Goal: Information Seeking & Learning: Learn about a topic

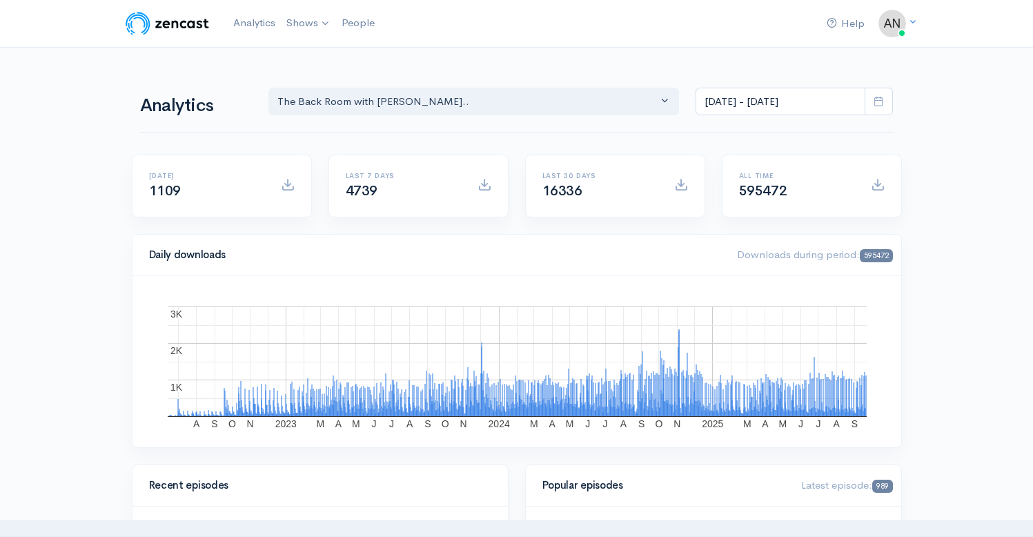
select select "10316"
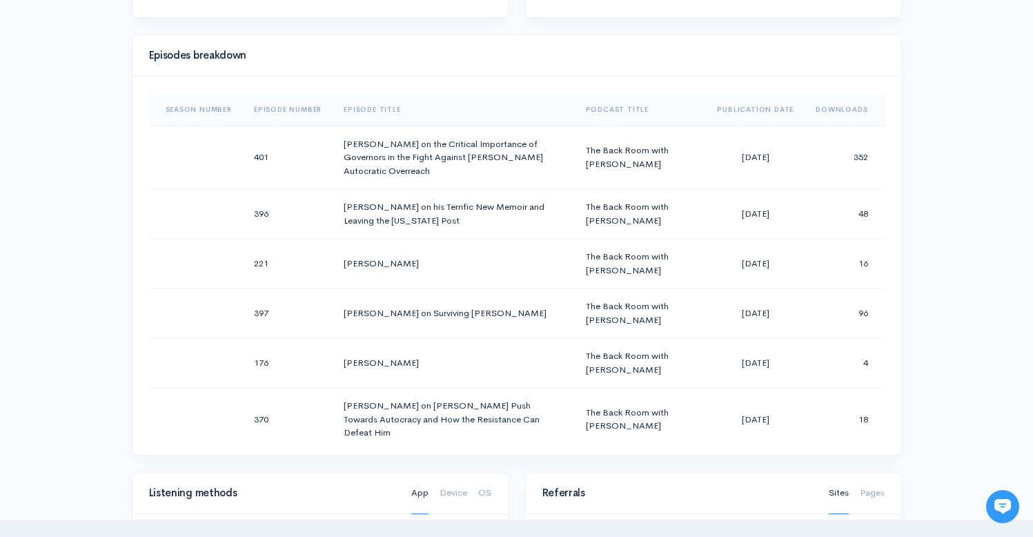
click at [976, 174] on div "Help Notifications View all Your profile Team settings Radio Free Rhinecliff Cu…" at bounding box center [516, 318] width 1033 height 1956
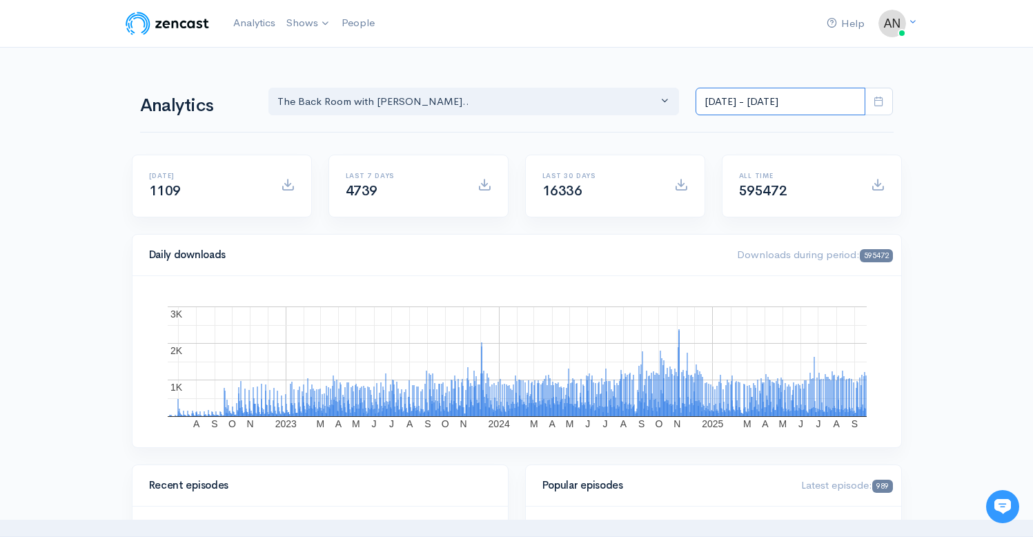
click at [736, 99] on input "[DATE] - [DATE]" at bounding box center [781, 102] width 170 height 28
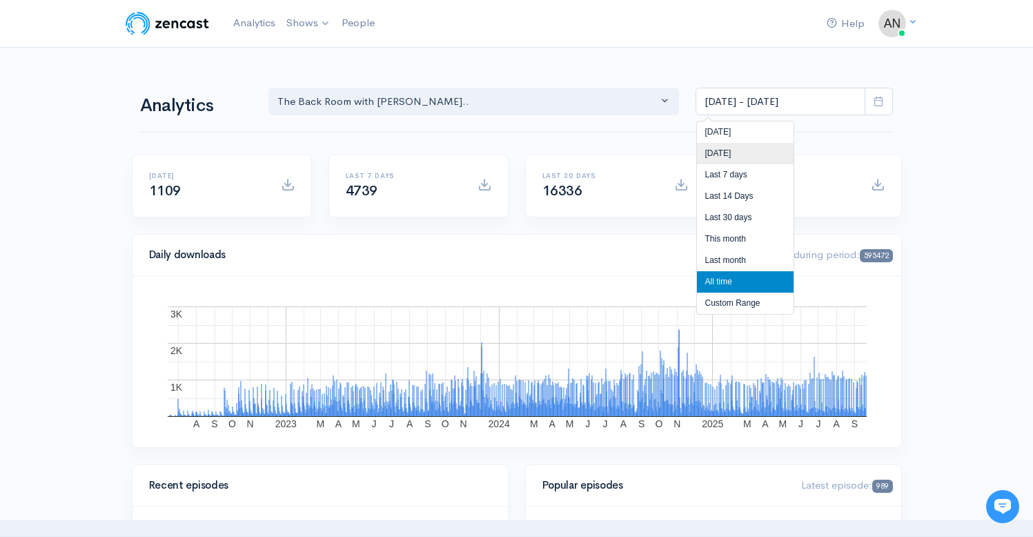
click at [740, 154] on li "[DATE]" at bounding box center [745, 153] width 97 height 21
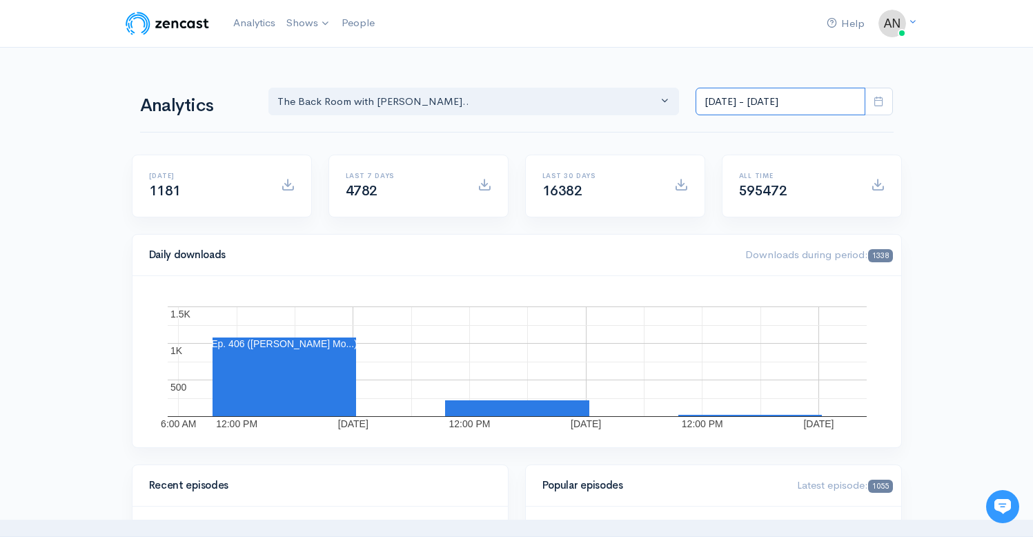
click at [754, 100] on input "Sep 19, 2025 - Sep 19, 2025" at bounding box center [781, 102] width 170 height 28
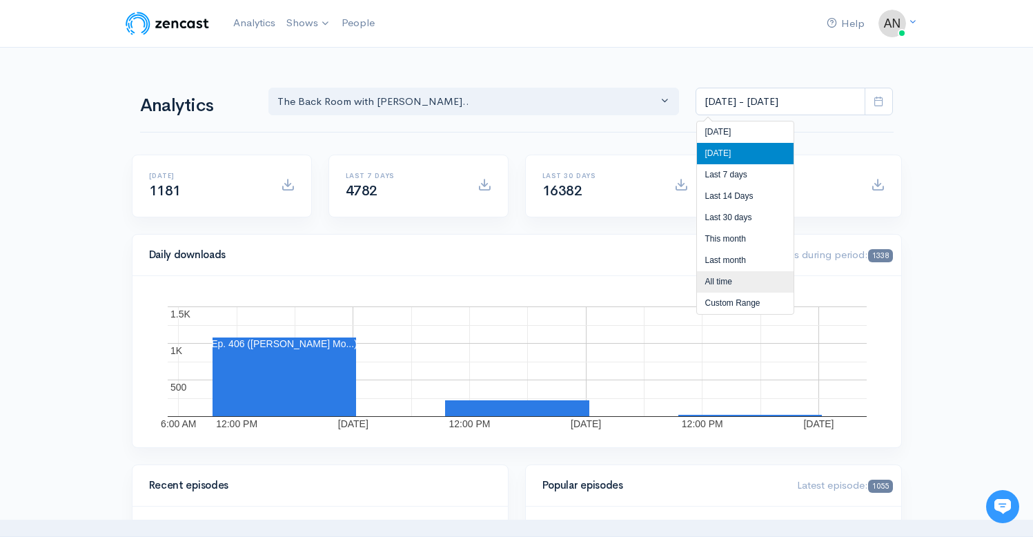
click at [711, 281] on li "All time" at bounding box center [745, 281] width 97 height 21
type input "[DATE] - [DATE]"
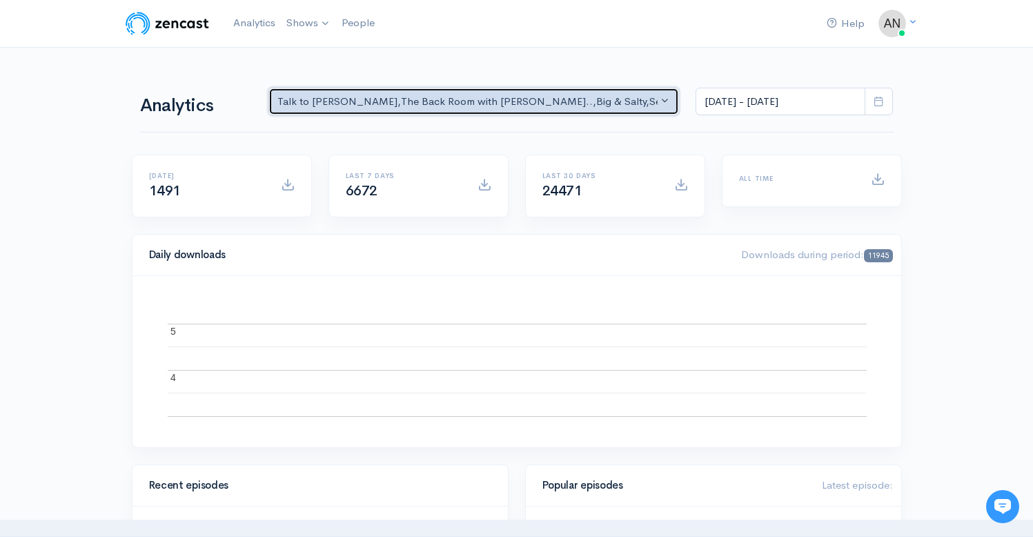
click at [609, 99] on div "Talk to [PERSON_NAME] , The Back Room with [PERSON_NAME].. , Big & Salty , Seri…" at bounding box center [467, 102] width 381 height 16
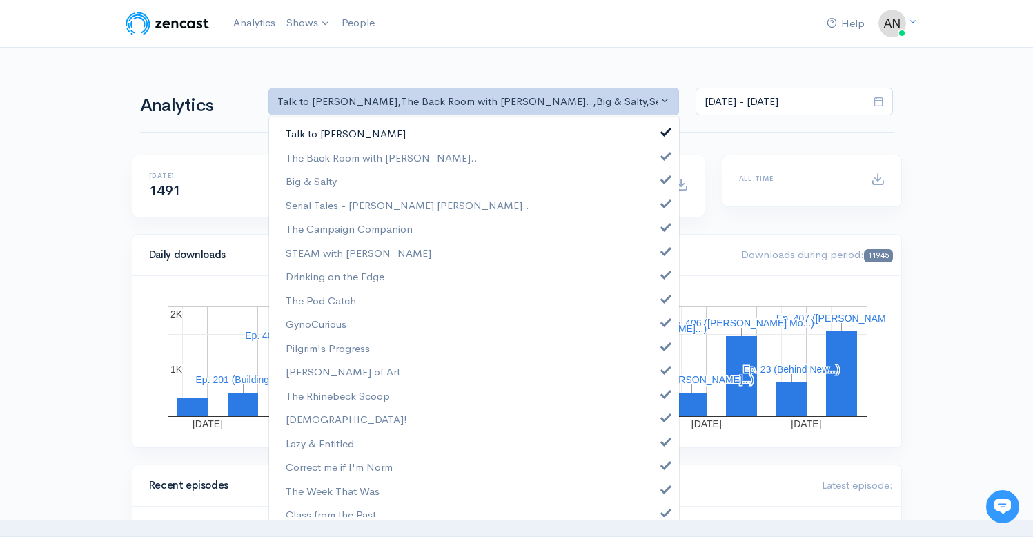
click at [663, 128] on span at bounding box center [666, 130] width 6 height 10
select select "10316"
click at [663, 177] on span at bounding box center [666, 178] width 6 height 10
click at [656, 208] on link "Serial Tales - [PERSON_NAME] [PERSON_NAME]..." at bounding box center [474, 205] width 410 height 24
click at [663, 227] on span at bounding box center [666, 225] width 6 height 10
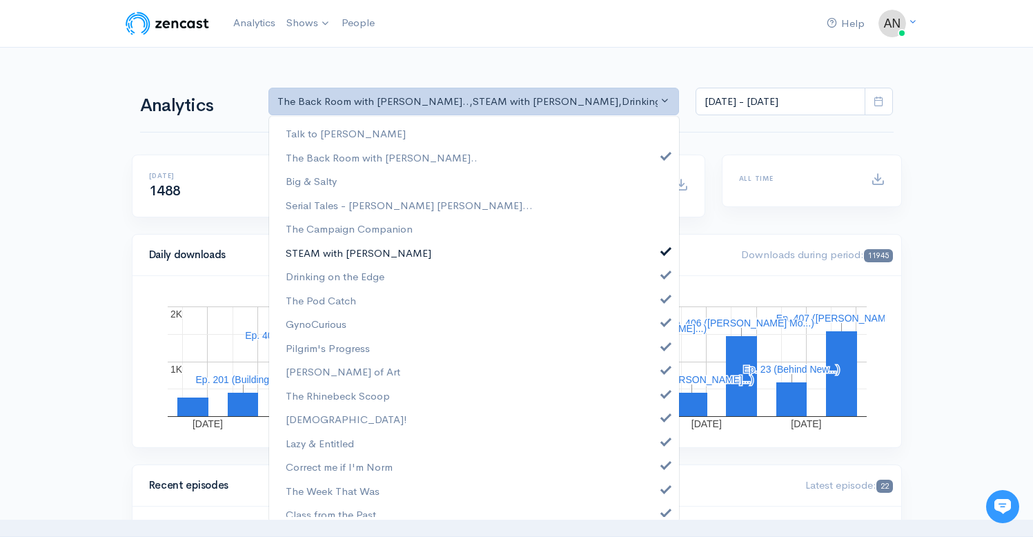
click at [663, 248] on span at bounding box center [666, 249] width 6 height 10
click at [663, 273] on span at bounding box center [666, 273] width 6 height 10
click at [663, 293] on span at bounding box center [666, 297] width 6 height 10
click at [663, 322] on span at bounding box center [666, 320] width 6 height 10
click at [663, 348] on span at bounding box center [666, 345] width 6 height 10
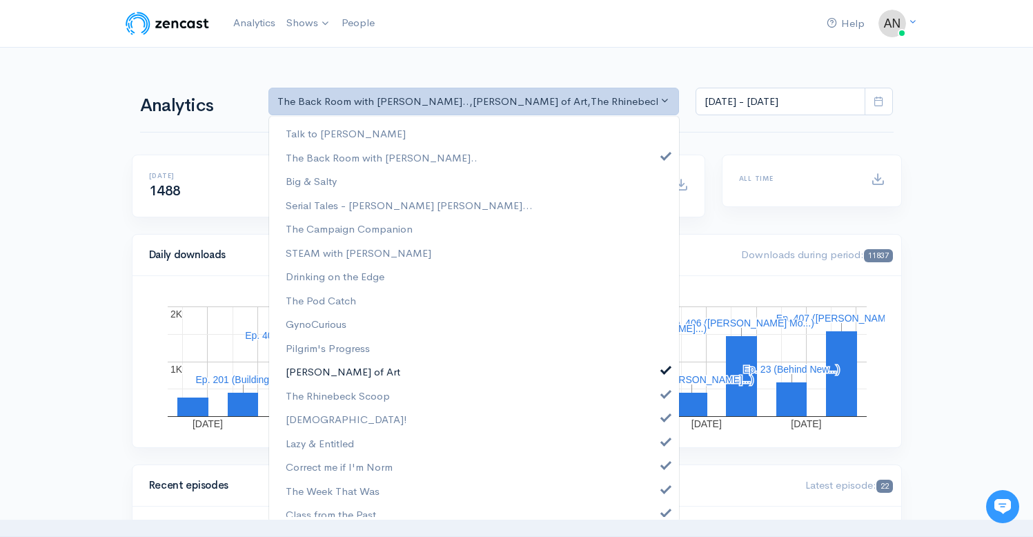
click at [655, 374] on link "[PERSON_NAME] of Art" at bounding box center [474, 372] width 410 height 24
click at [663, 393] on span at bounding box center [666, 392] width 6 height 10
click at [656, 422] on link "[DEMOGRAPHIC_DATA]!" at bounding box center [474, 419] width 410 height 24
click at [663, 442] on span at bounding box center [666, 440] width 6 height 10
click at [663, 461] on span at bounding box center [666, 463] width 6 height 10
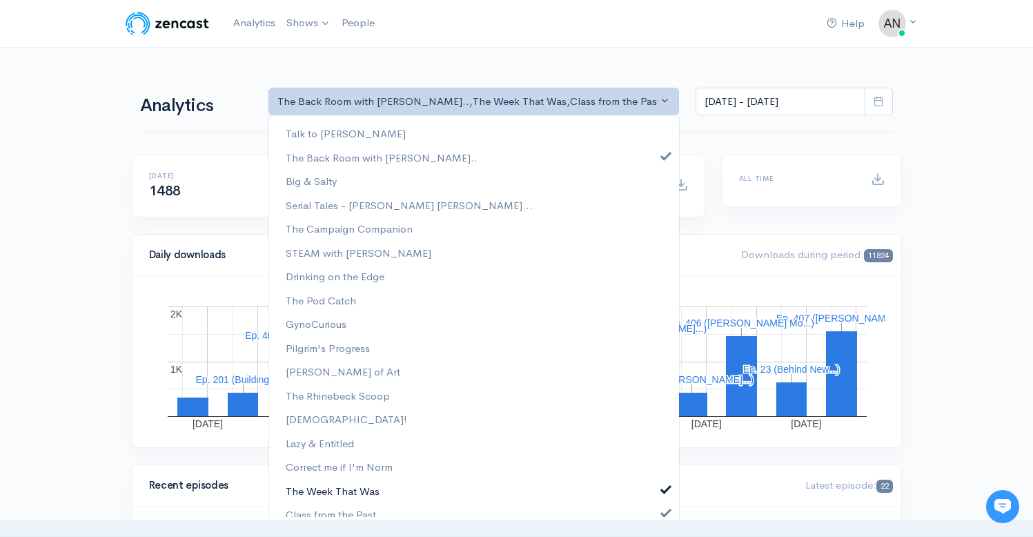
click at [663, 486] on span at bounding box center [666, 487] width 6 height 10
click at [654, 505] on link "Class from the Past" at bounding box center [474, 514] width 410 height 24
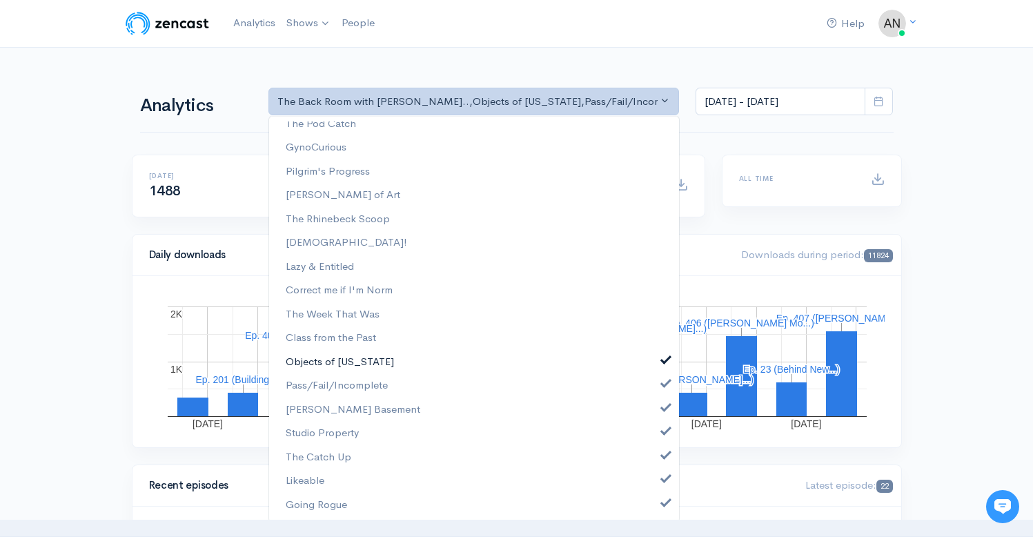
click at [663, 361] on span at bounding box center [666, 358] width 6 height 10
click at [663, 385] on span at bounding box center [666, 382] width 6 height 10
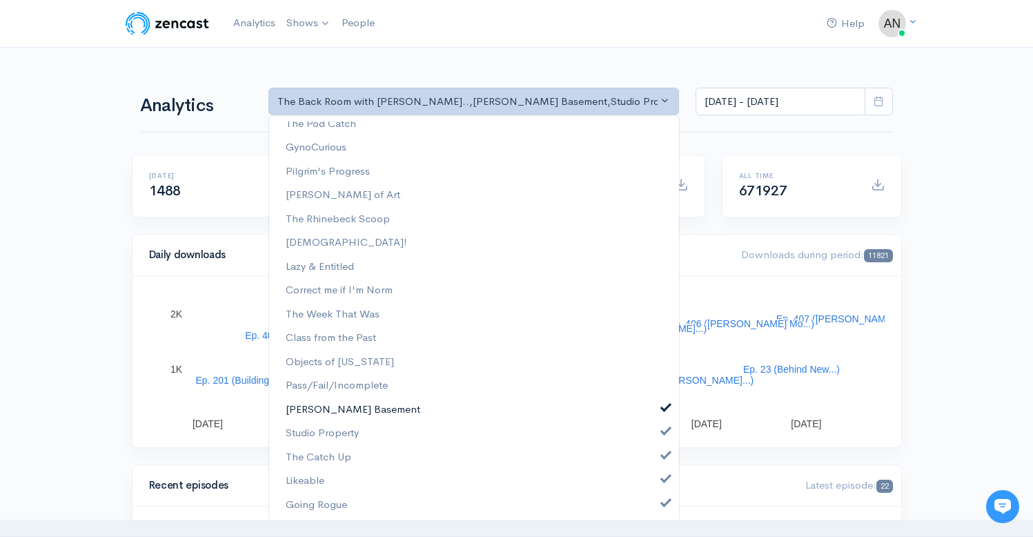
click at [656, 412] on link "[PERSON_NAME] Basement" at bounding box center [474, 409] width 410 height 24
click at [663, 433] on span at bounding box center [666, 429] width 6 height 10
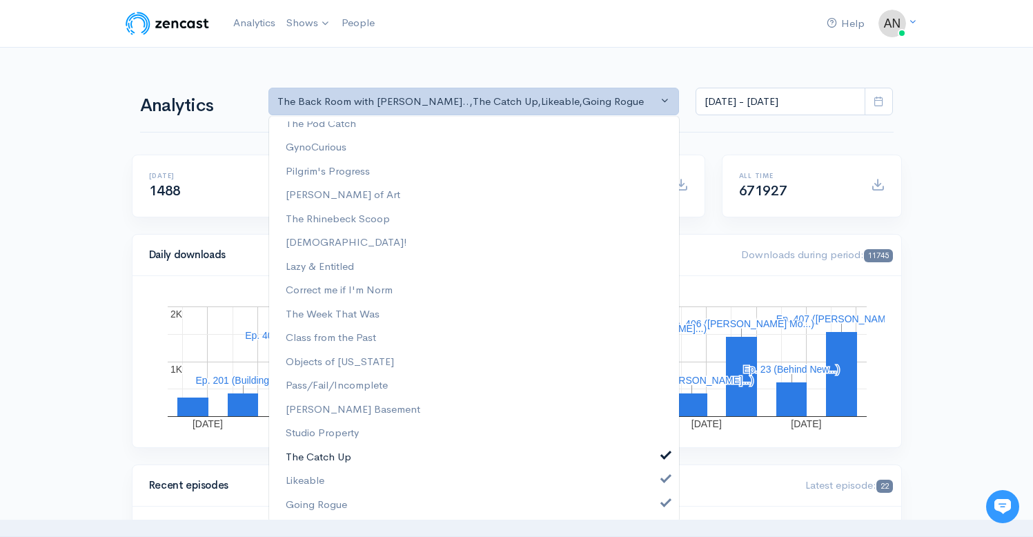
click at [663, 458] on span at bounding box center [666, 454] width 6 height 10
click at [663, 481] on span at bounding box center [666, 477] width 6 height 10
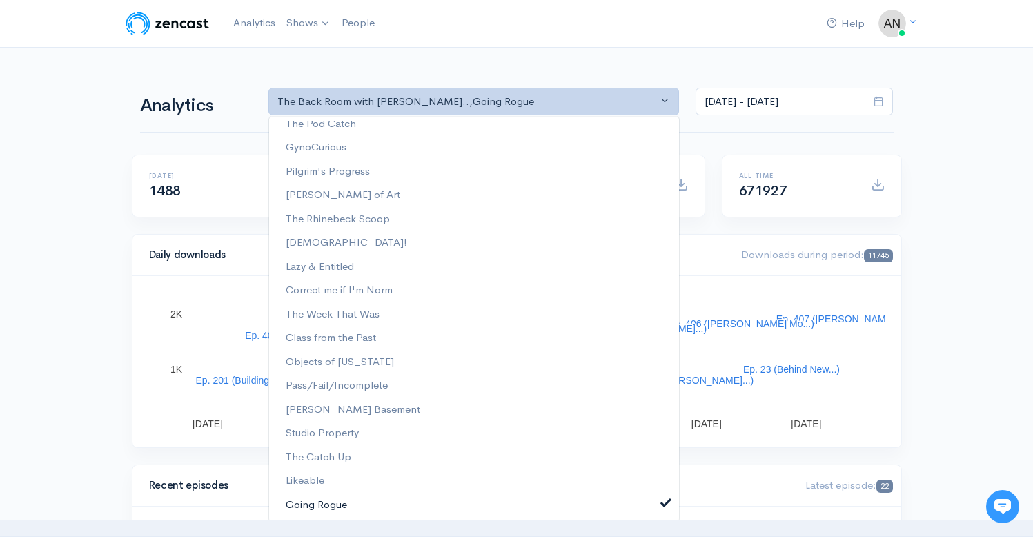
click at [663, 505] on span at bounding box center [666, 501] width 6 height 10
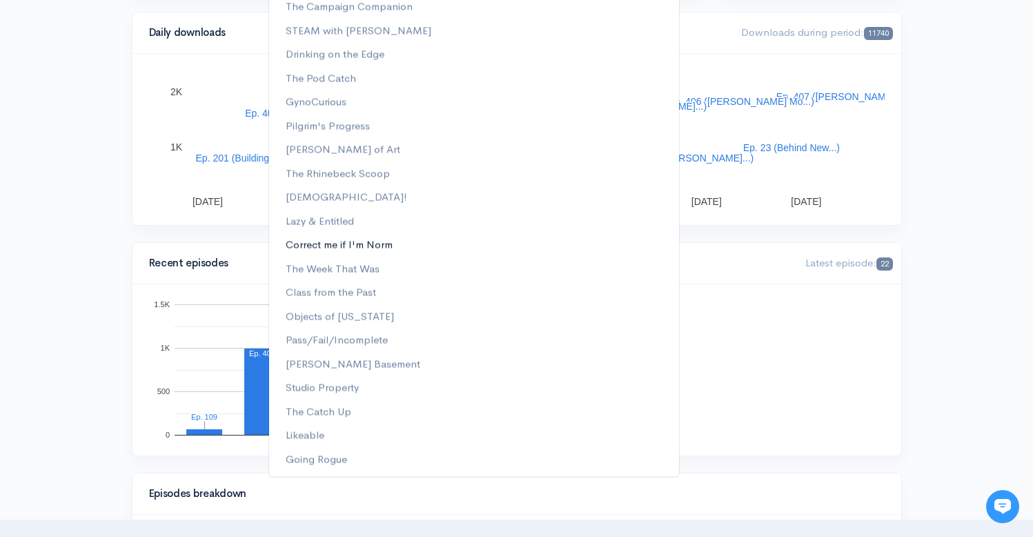
scroll to position [233, 0]
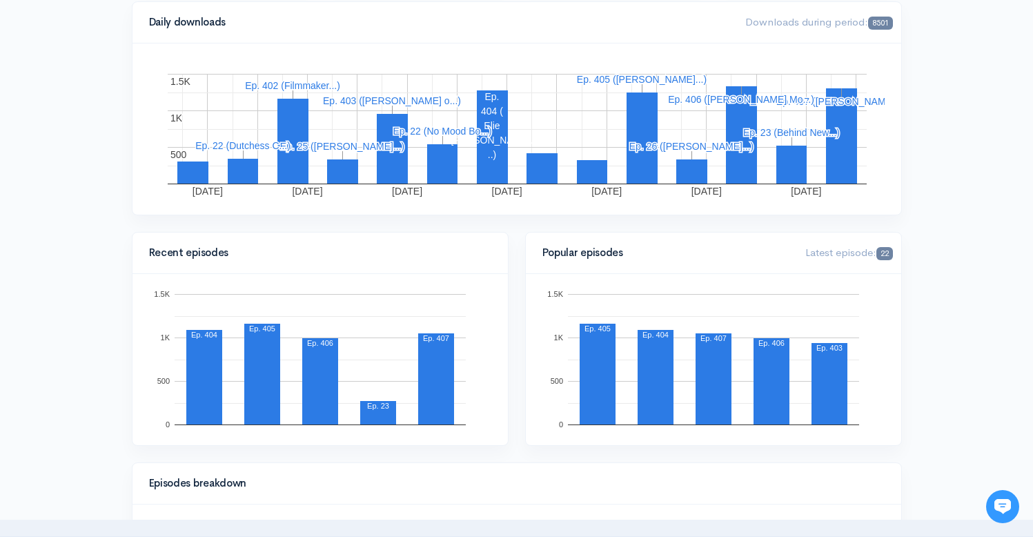
scroll to position [0, 0]
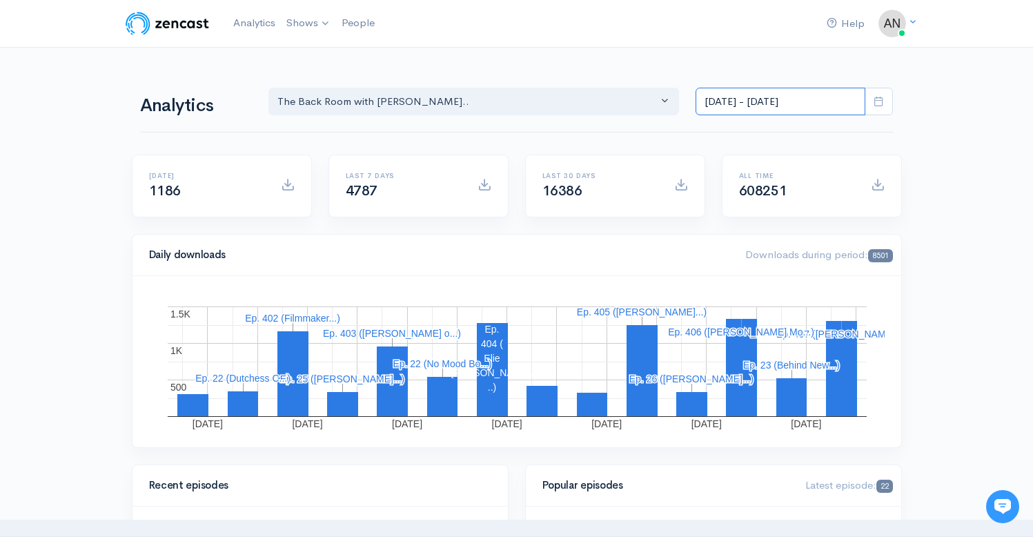
click at [774, 98] on input "[DATE] - [DATE]" at bounding box center [781, 102] width 170 height 28
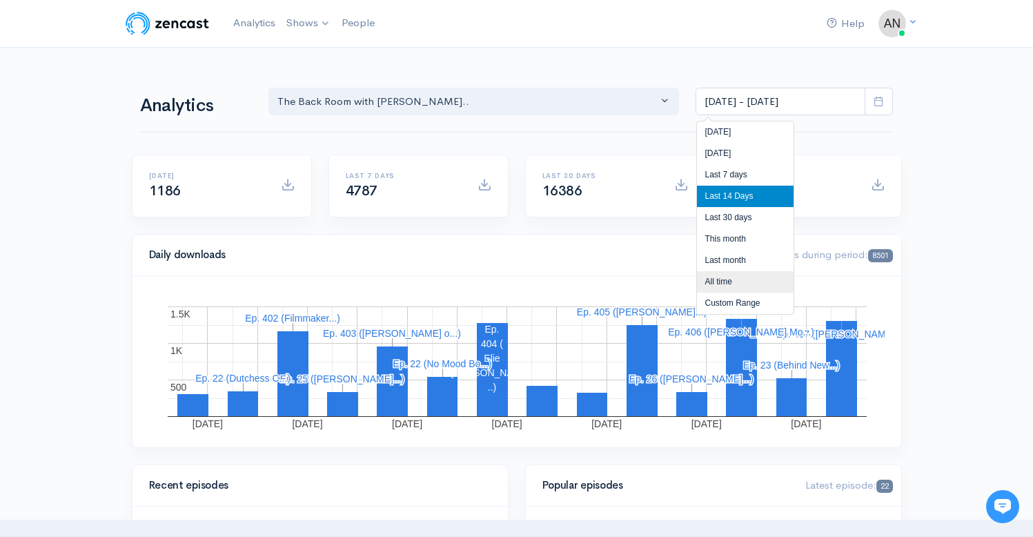
click at [721, 275] on li "All time" at bounding box center [745, 281] width 97 height 21
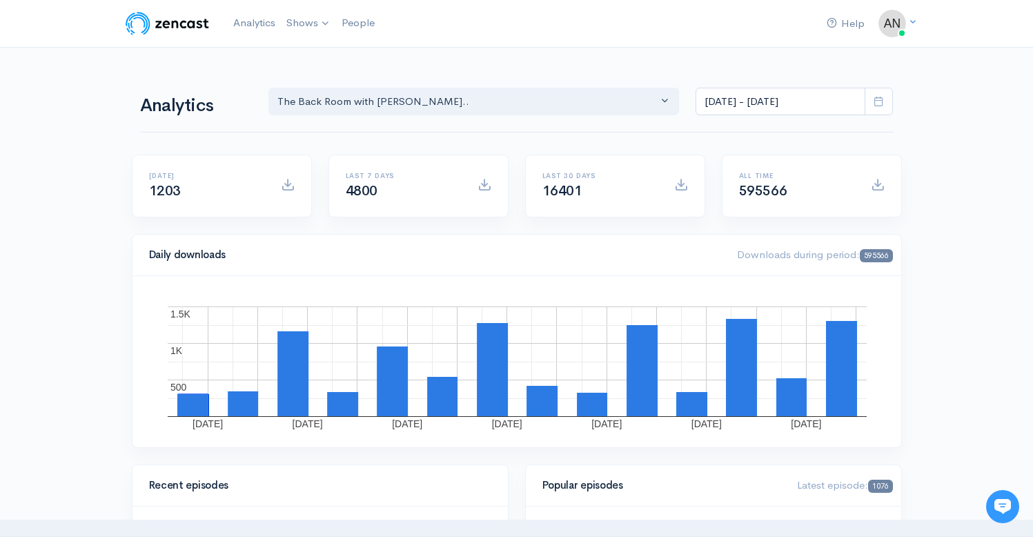
scroll to position [17847, 0]
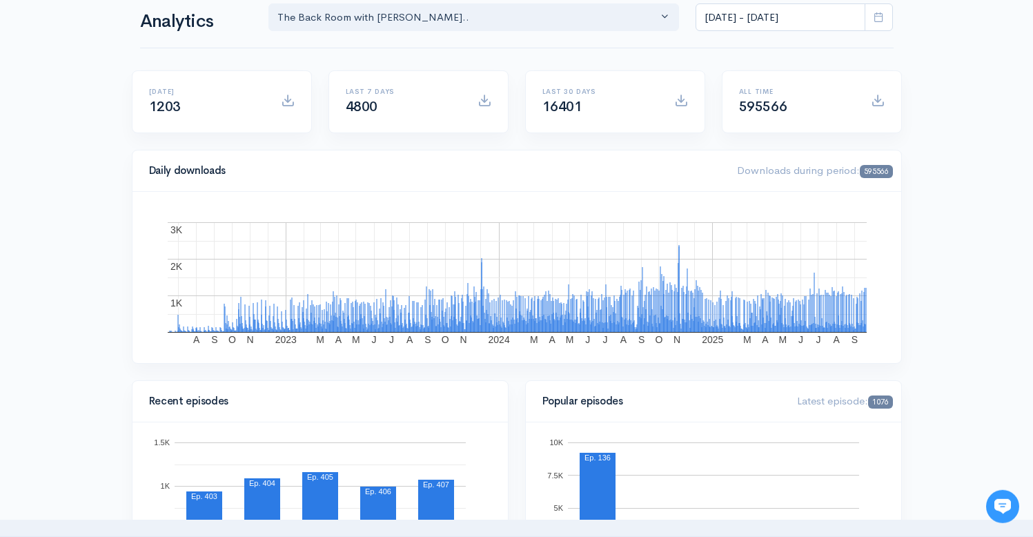
scroll to position [0, 0]
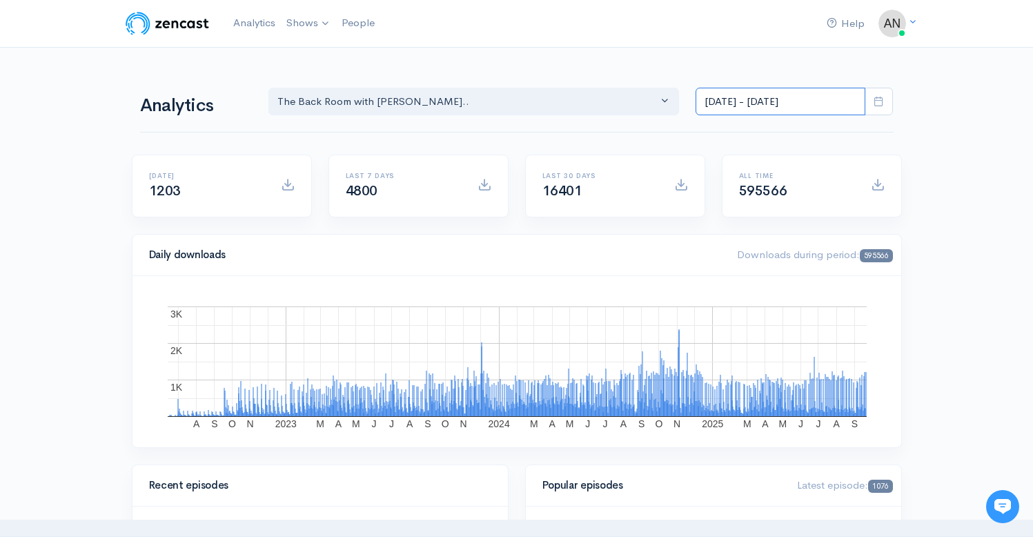
click at [796, 99] on input "[DATE] - [DATE]" at bounding box center [781, 102] width 170 height 28
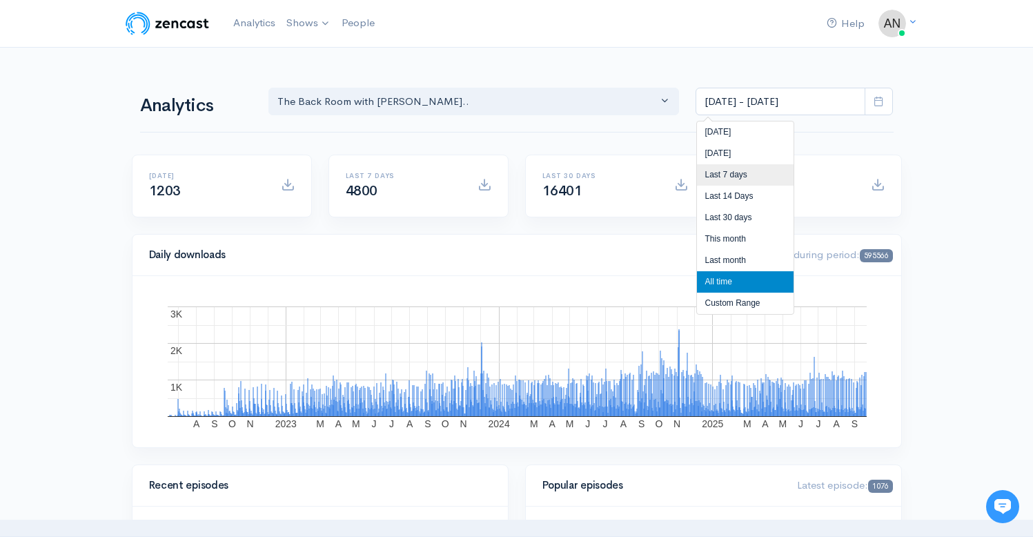
click at [724, 178] on li "Last 7 days" at bounding box center [745, 174] width 97 height 21
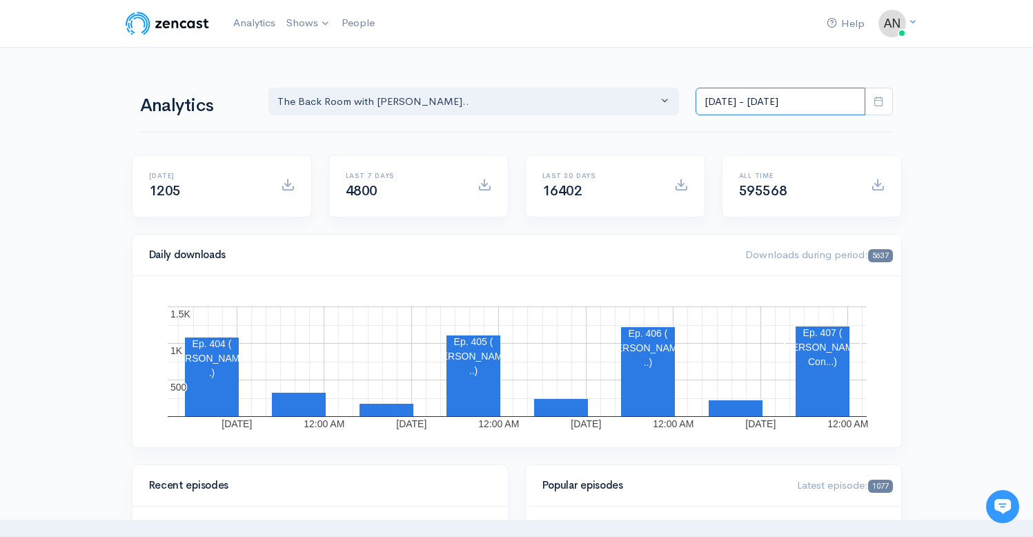
click at [781, 106] on input "[DATE] - [DATE]" at bounding box center [781, 102] width 170 height 28
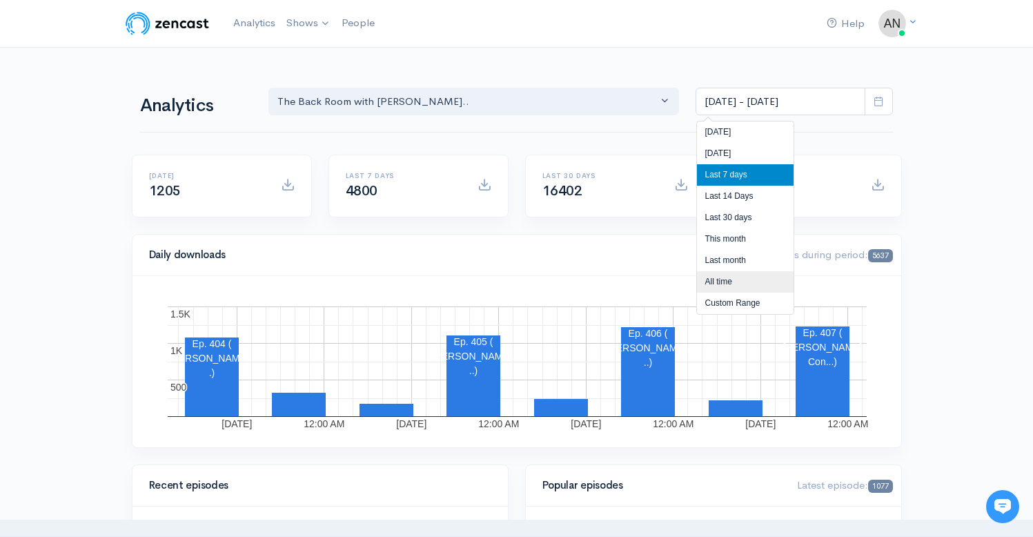
click at [716, 276] on li "All time" at bounding box center [745, 281] width 97 height 21
type input "[DATE] - [DATE]"
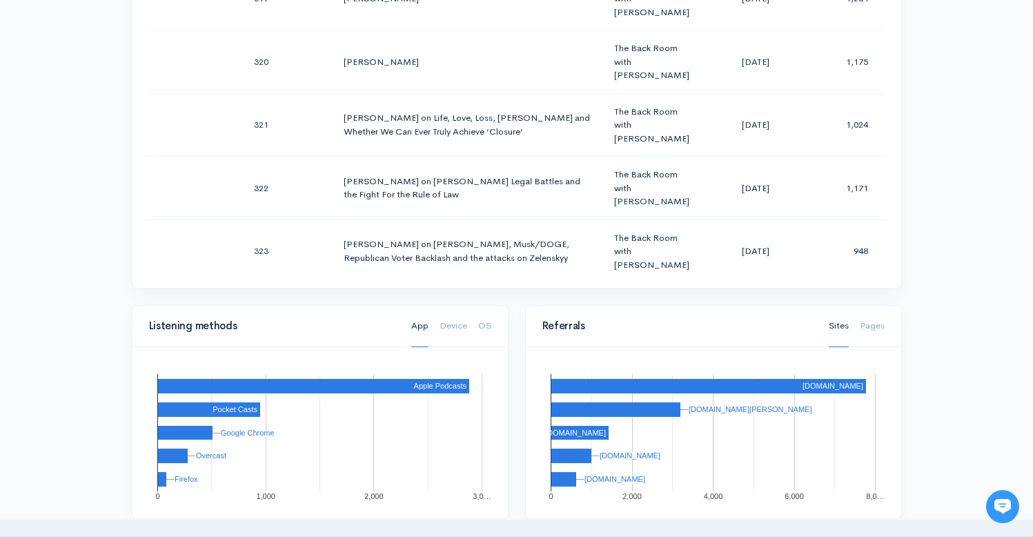
scroll to position [840, 0]
